Goal: Check status: Check status

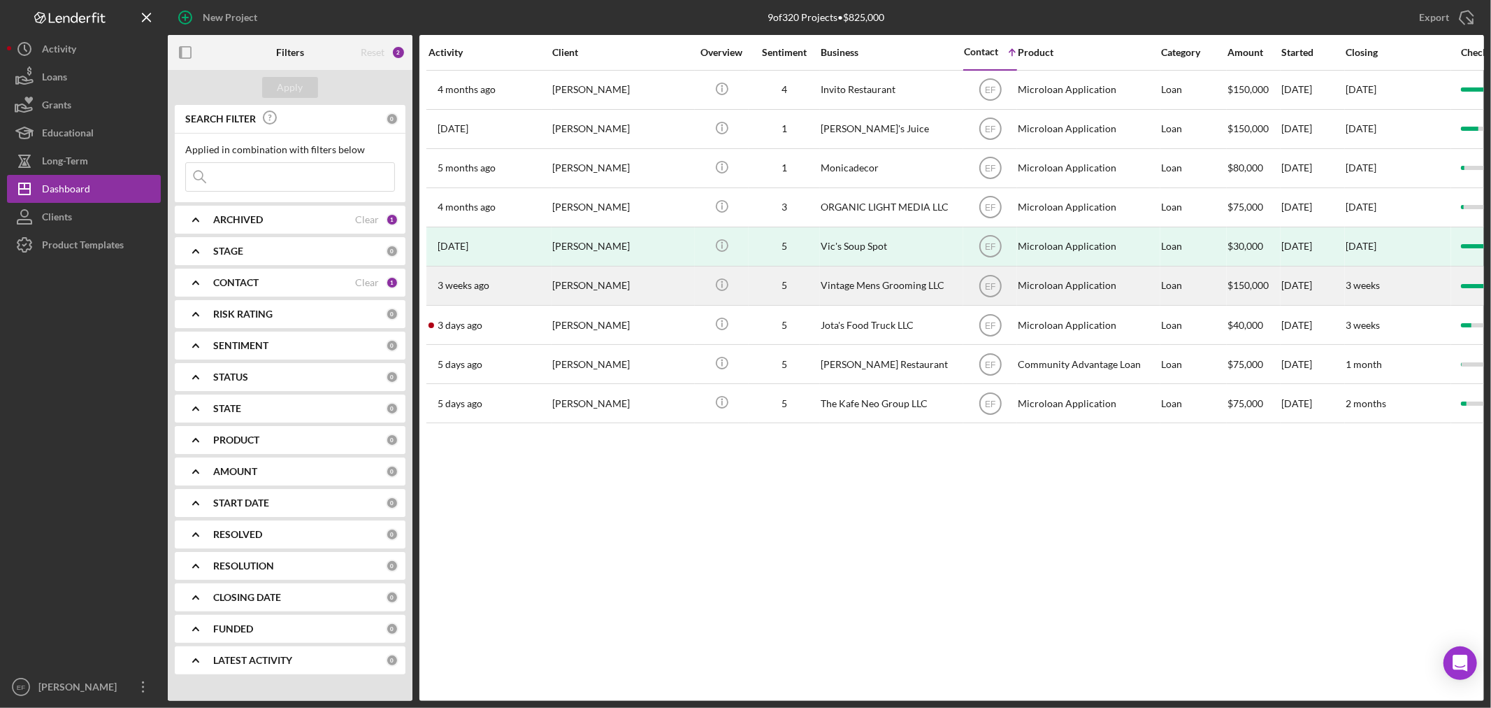
click at [564, 287] on div "[PERSON_NAME]" at bounding box center [622, 285] width 140 height 37
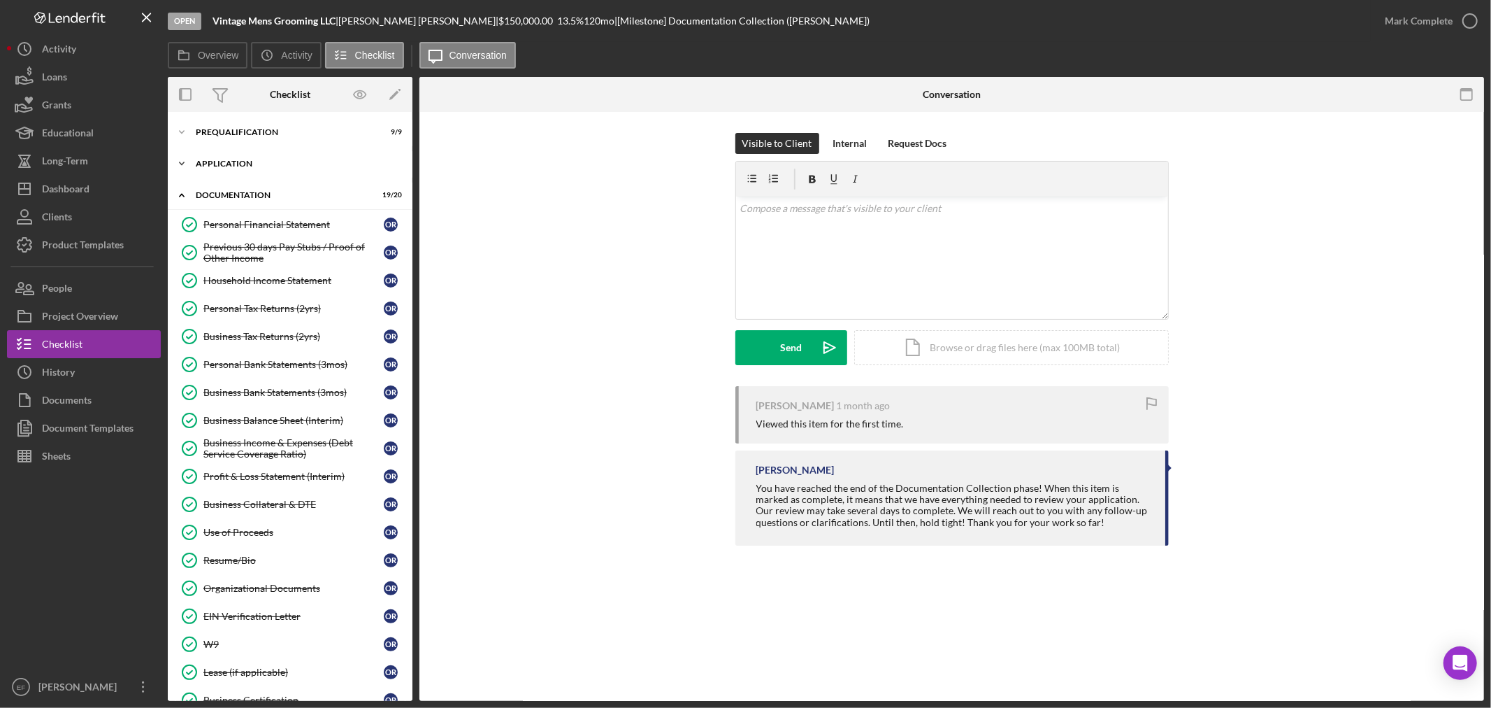
click at [238, 159] on div "Application" at bounding box center [295, 163] width 199 height 8
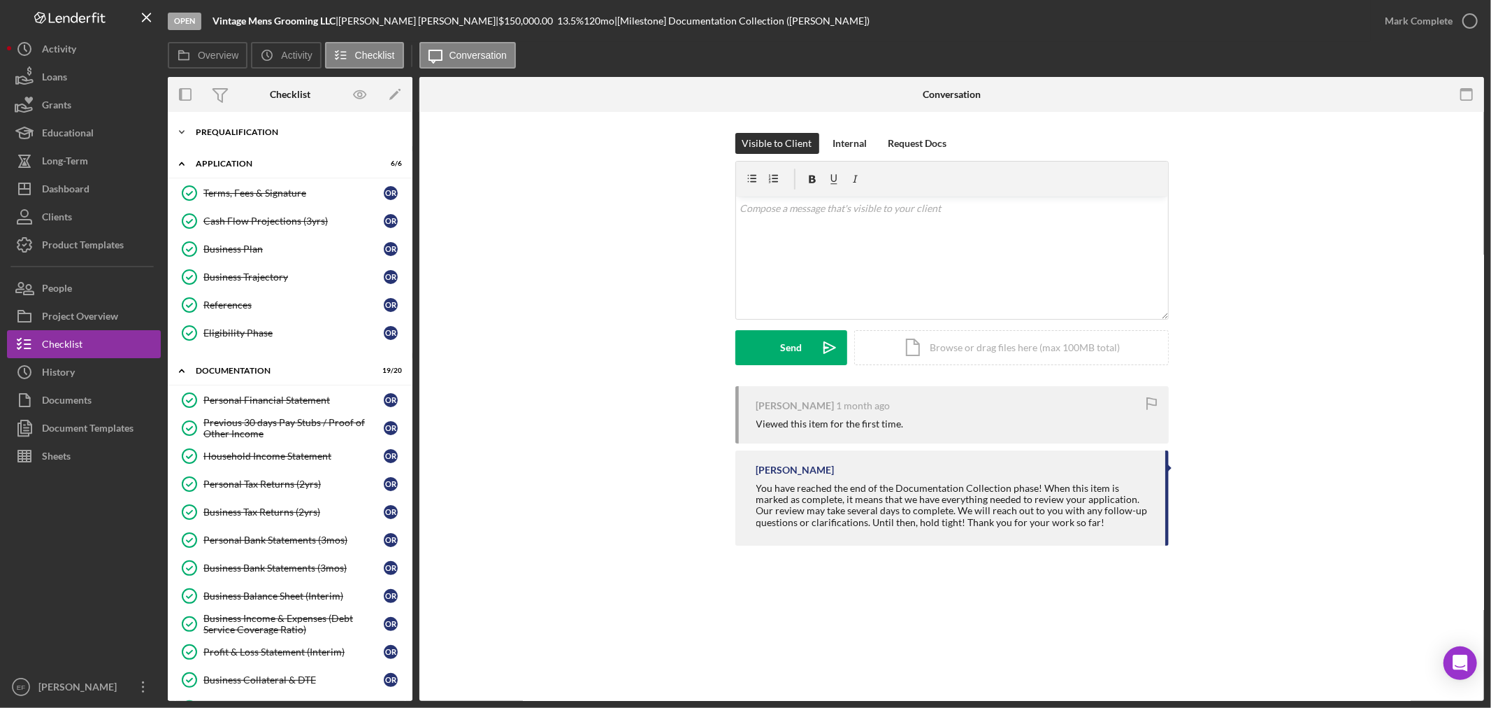
click at [229, 137] on div "Icon/Expander Prequalification 9 / 9" at bounding box center [290, 132] width 245 height 28
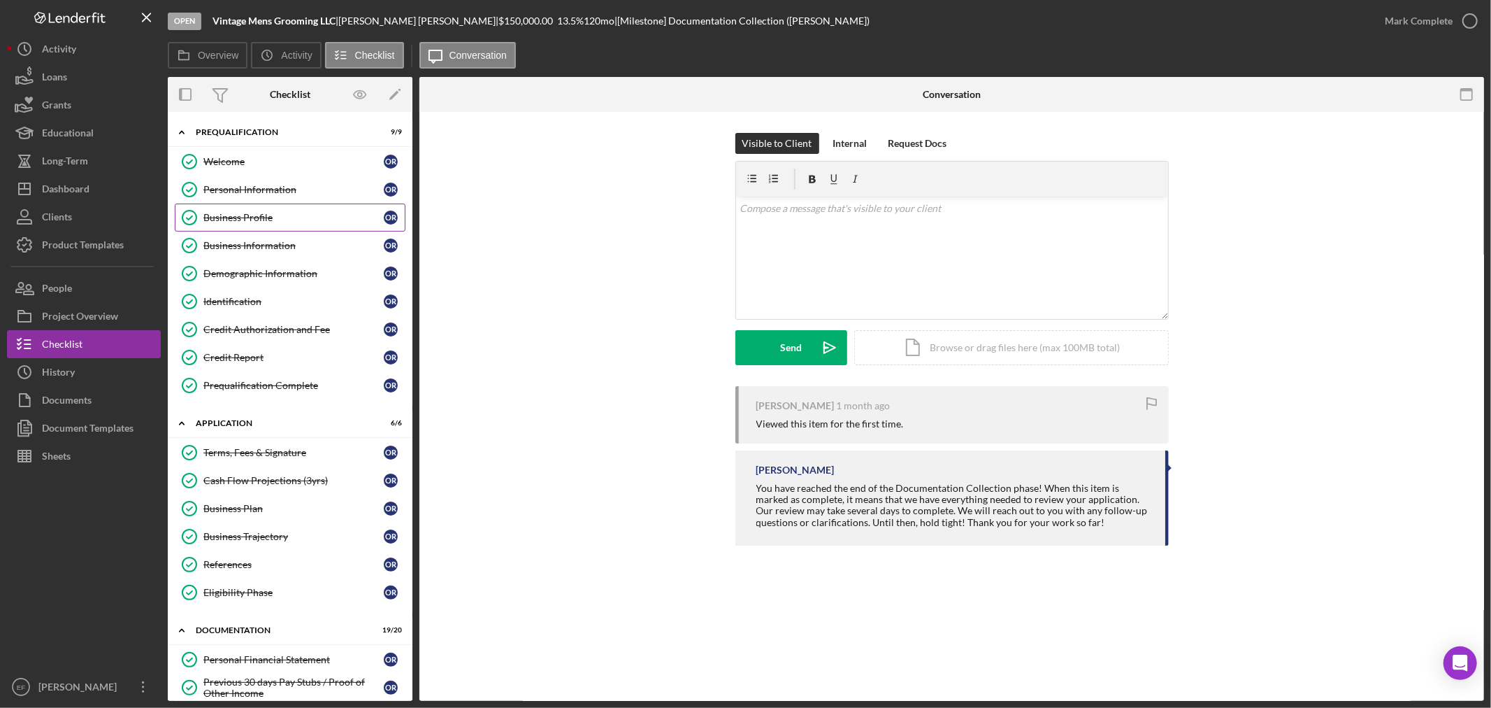
click at [245, 217] on div "Business Profile" at bounding box center [293, 217] width 180 height 11
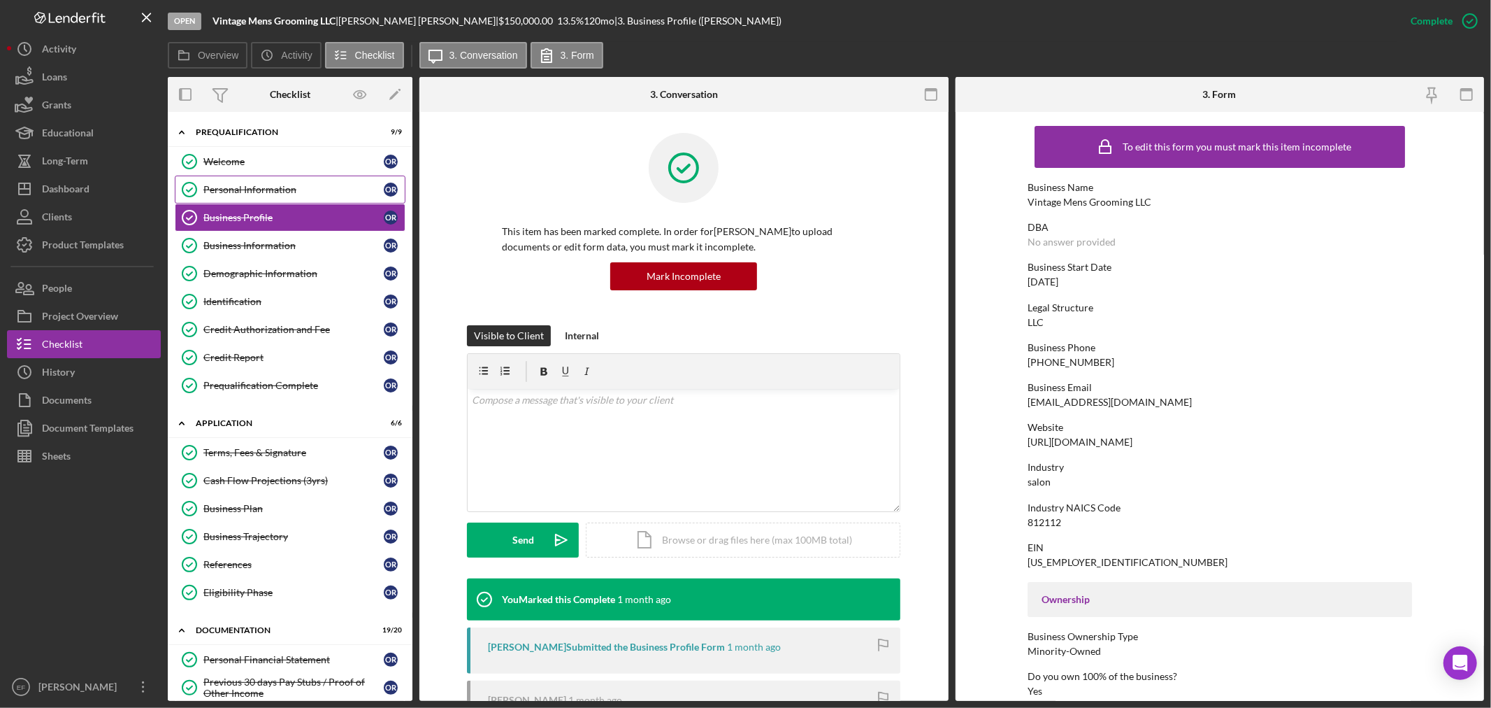
click at [236, 178] on link "Personal Information Personal Information O R" at bounding box center [290, 190] width 231 height 28
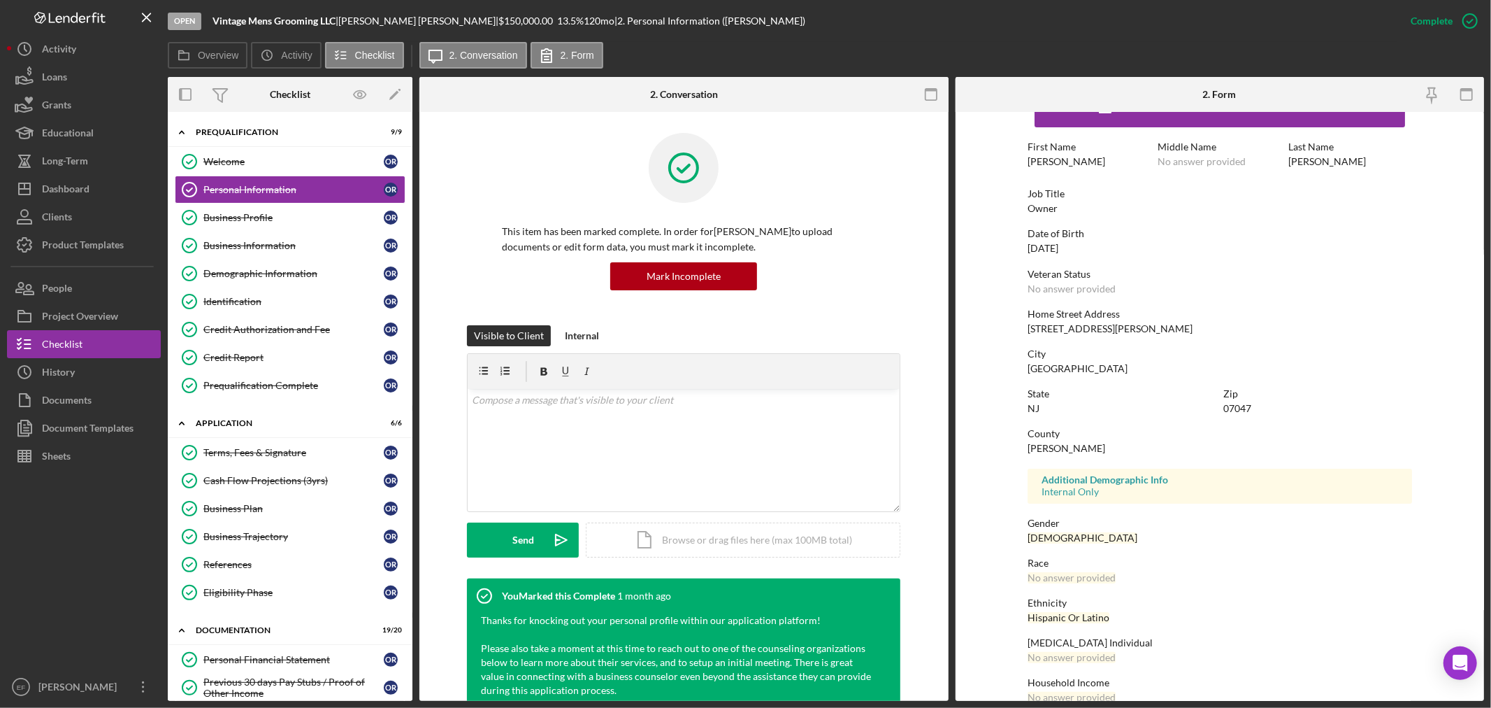
scroll to position [64, 0]
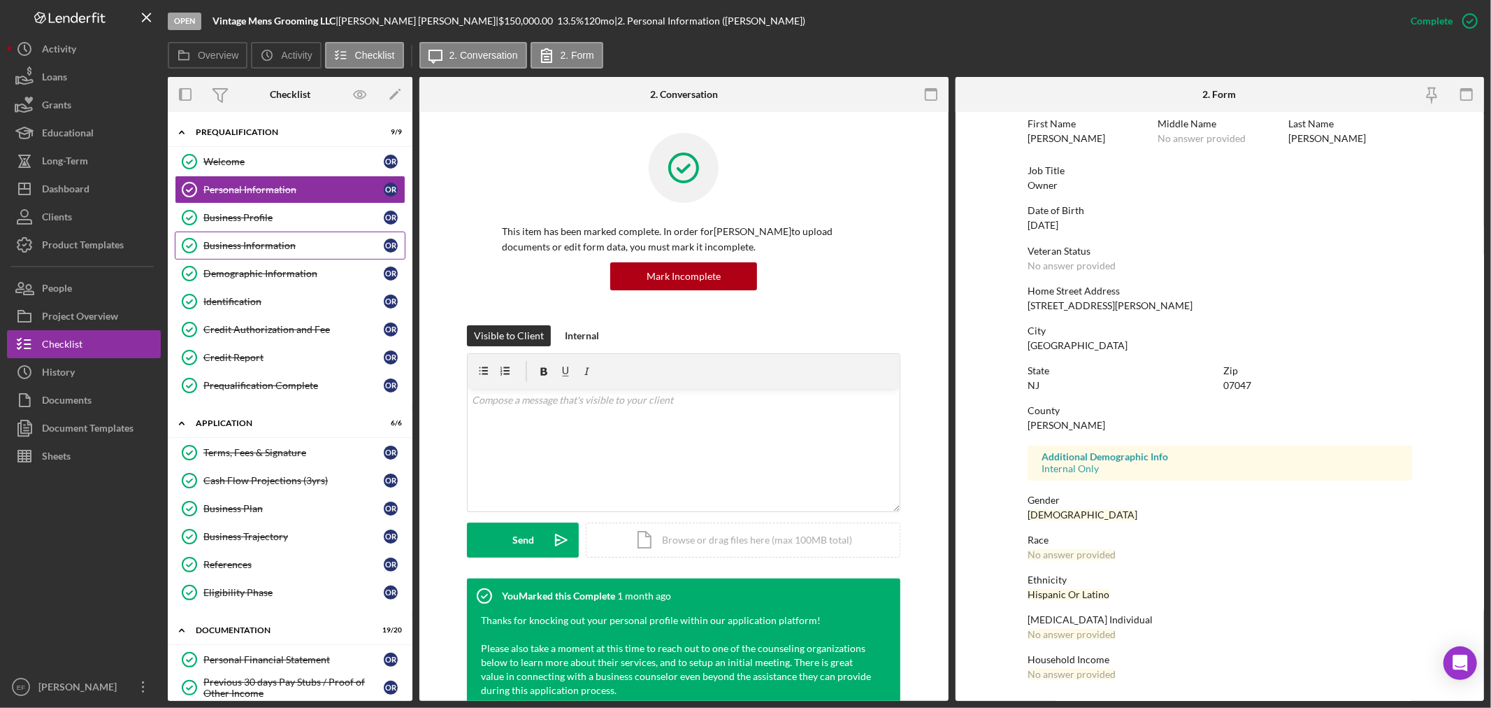
click at [207, 242] on div "Business Information" at bounding box center [293, 245] width 180 height 11
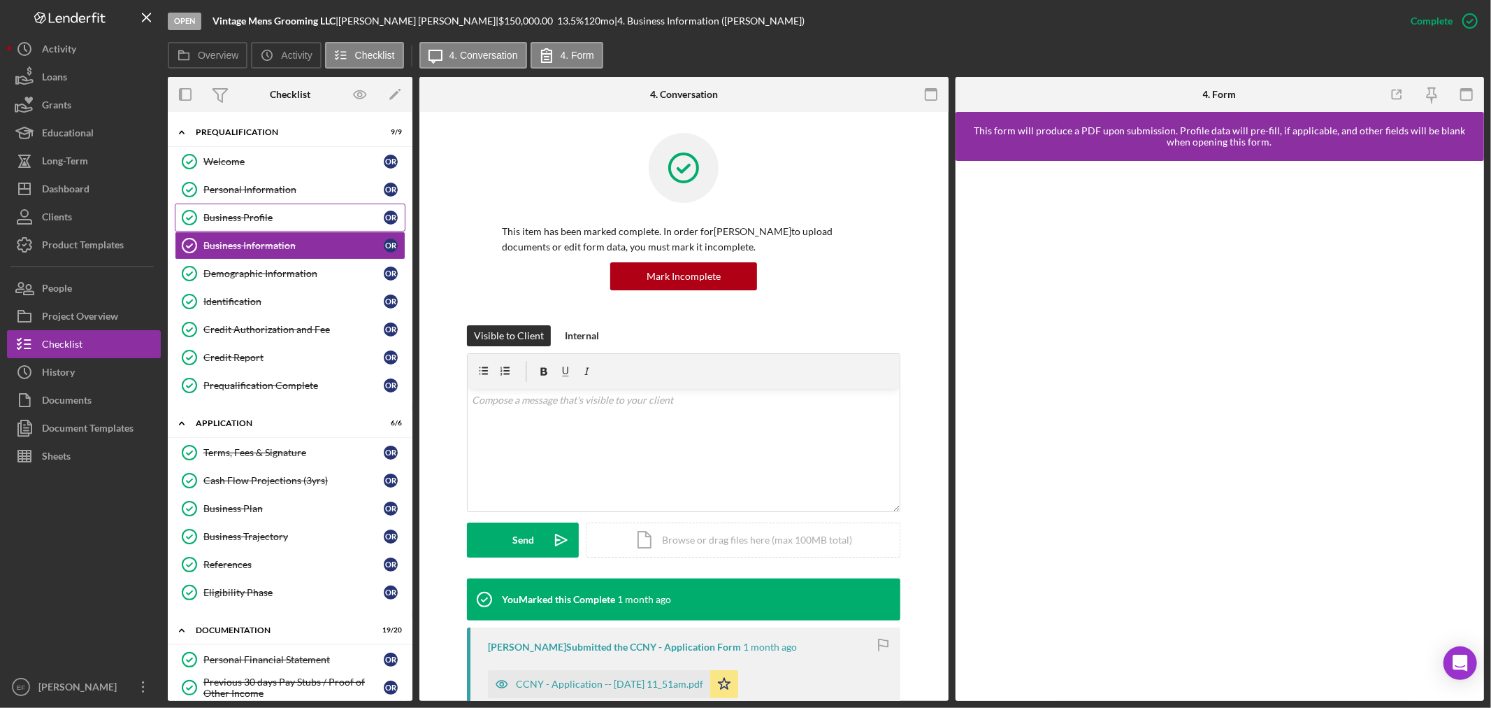
click at [210, 222] on link "Business Profile Business Profile O R" at bounding box center [290, 217] width 231 height 28
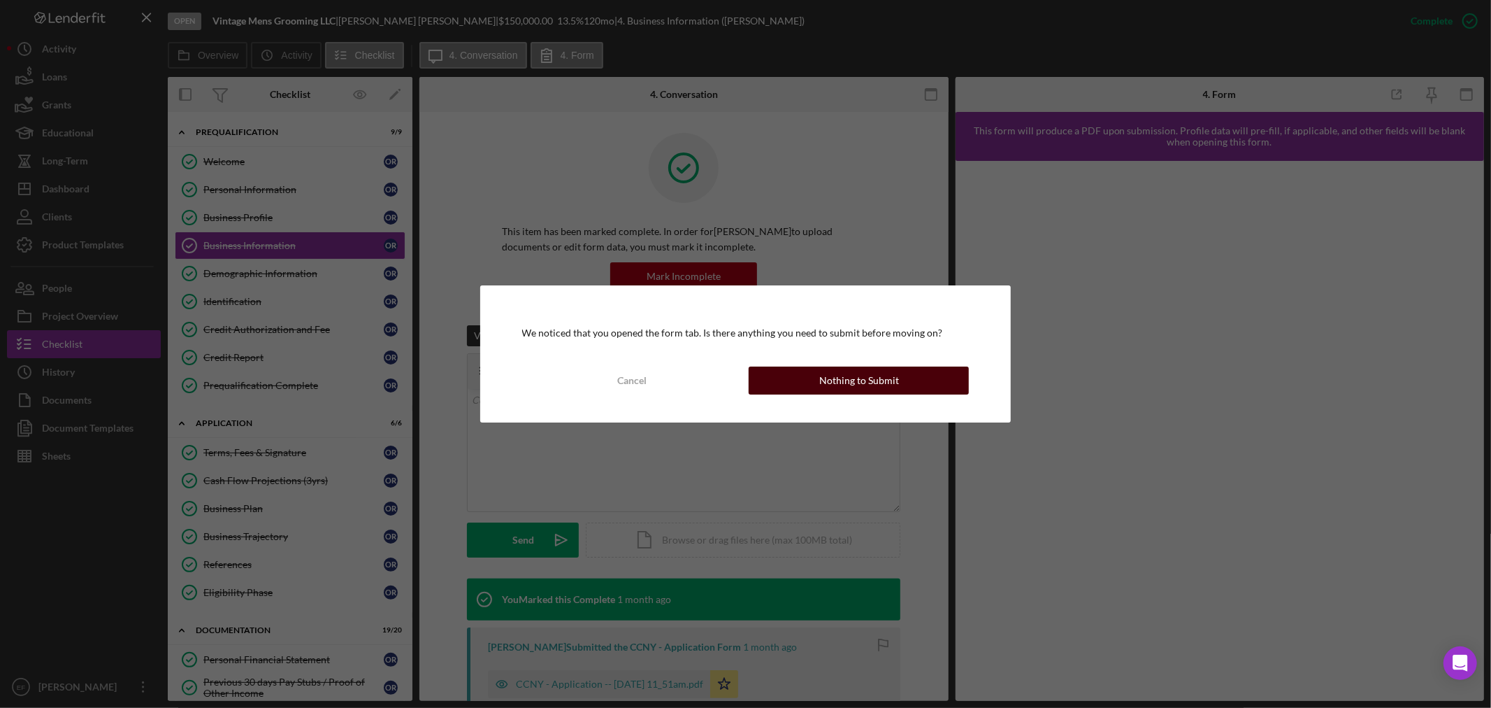
click at [806, 376] on button "Nothing to Submit" at bounding box center [859, 380] width 220 height 28
